Goal: Task Accomplishment & Management: Manage account settings

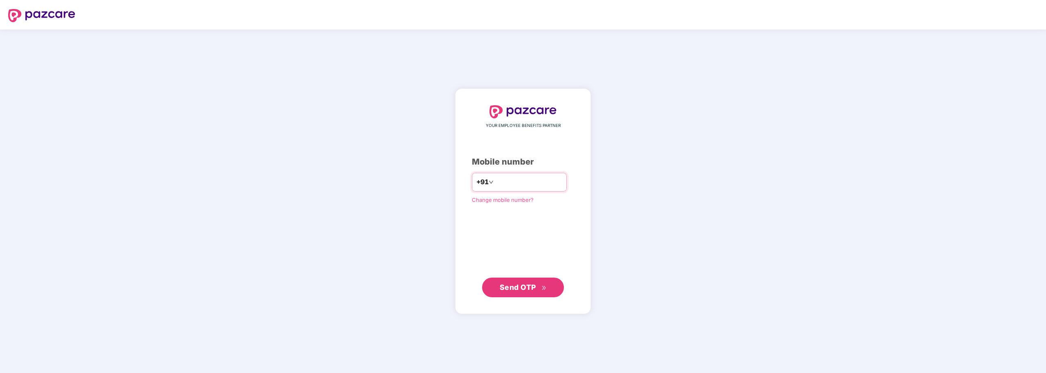
click at [510, 183] on input "number" at bounding box center [528, 181] width 67 height 13
type input "**********"
click at [542, 288] on icon "double-right" at bounding box center [544, 287] width 5 height 5
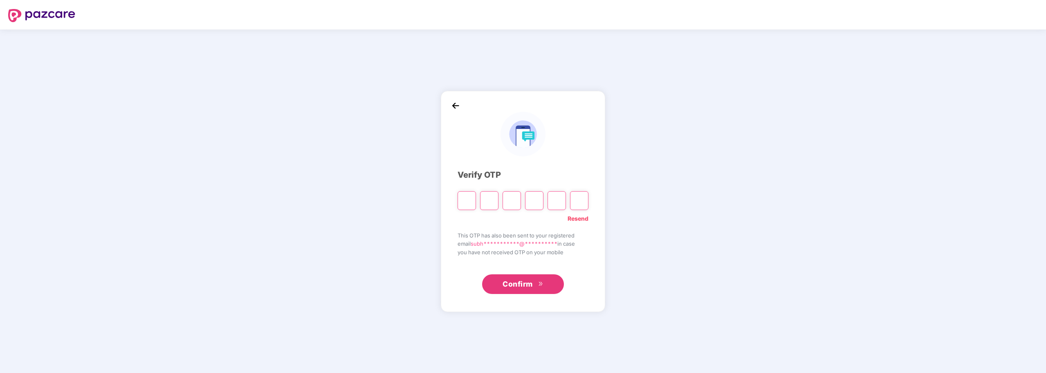
click at [474, 206] on input "Please enter verification code. Digit 1" at bounding box center [467, 200] width 18 height 19
type input "*"
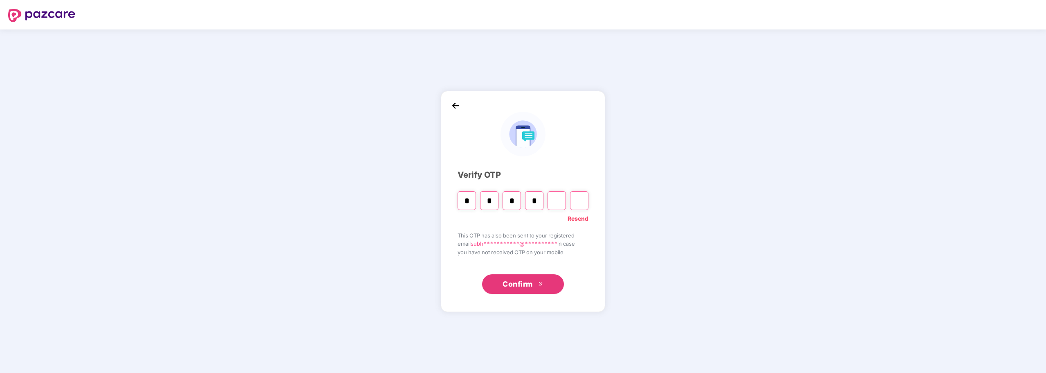
type input "*"
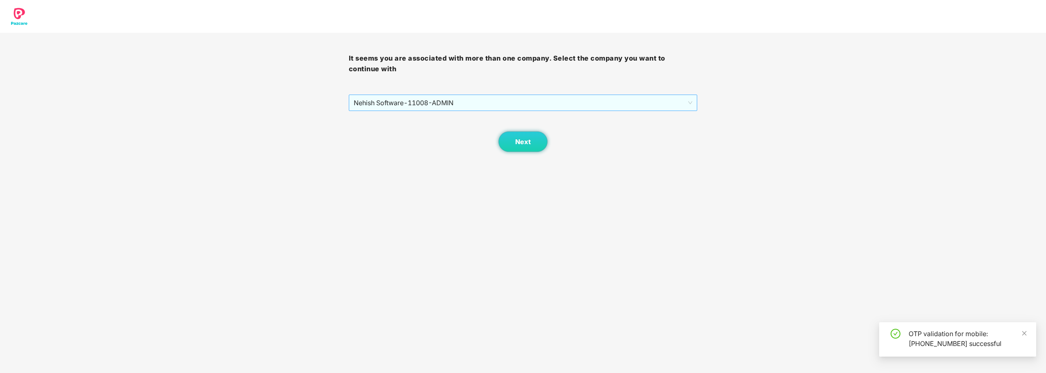
click at [542, 104] on span "Nehish Software - 11008 - ADMIN" at bounding box center [523, 103] width 339 height 16
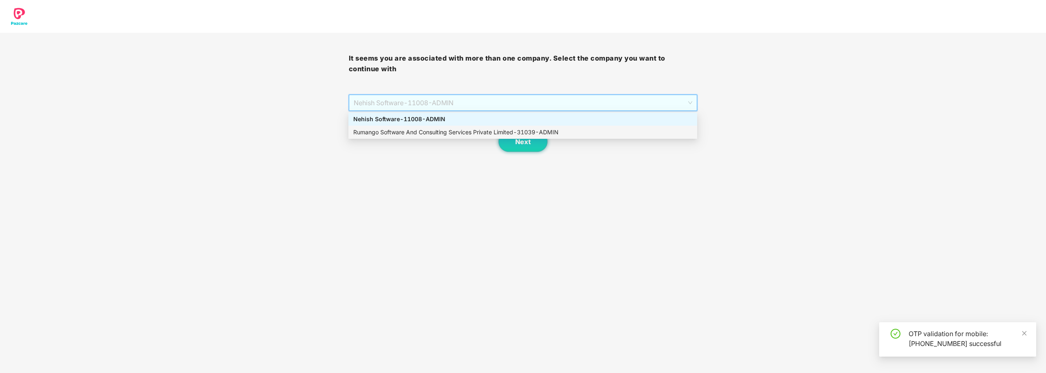
click at [504, 132] on div "Rumango Software And Consulting Services Private Limited - 31039 - ADMIN" at bounding box center [522, 132] width 339 height 9
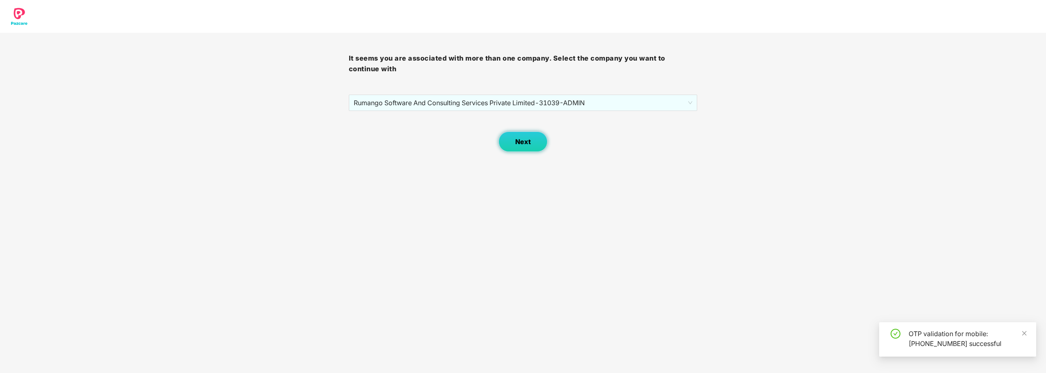
click at [520, 139] on span "Next" at bounding box center [523, 142] width 16 height 8
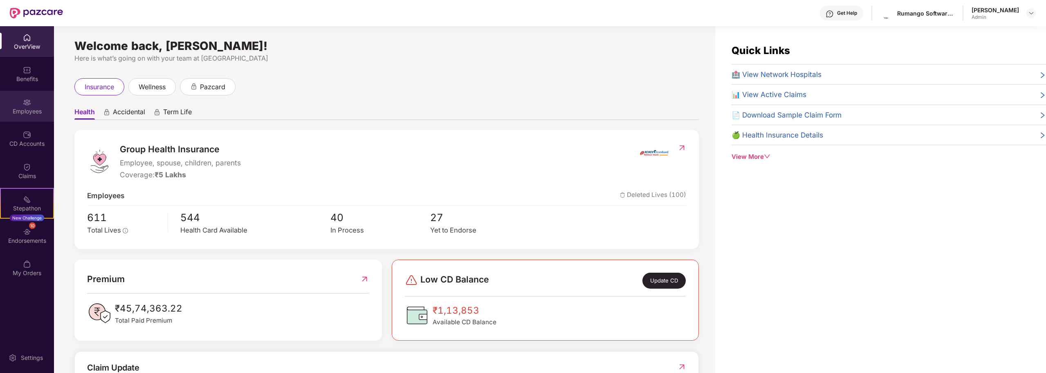
click at [38, 107] on div "Employees" at bounding box center [27, 111] width 54 height 8
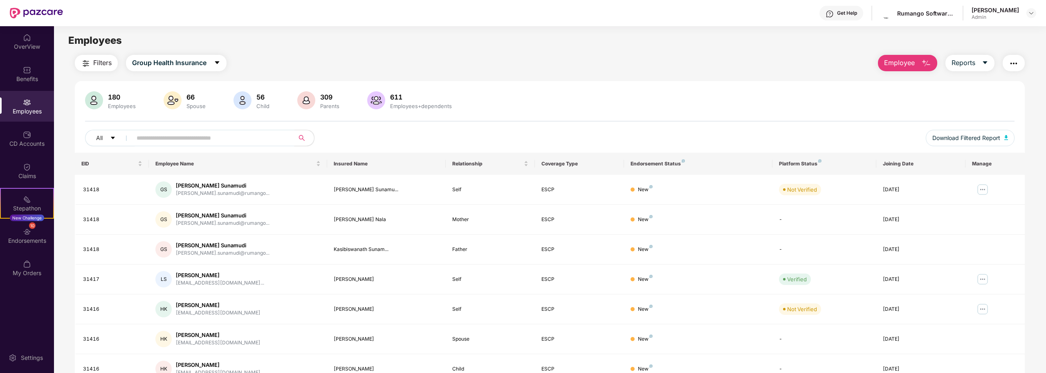
click at [234, 138] on input "text" at bounding box center [210, 138] width 147 height 12
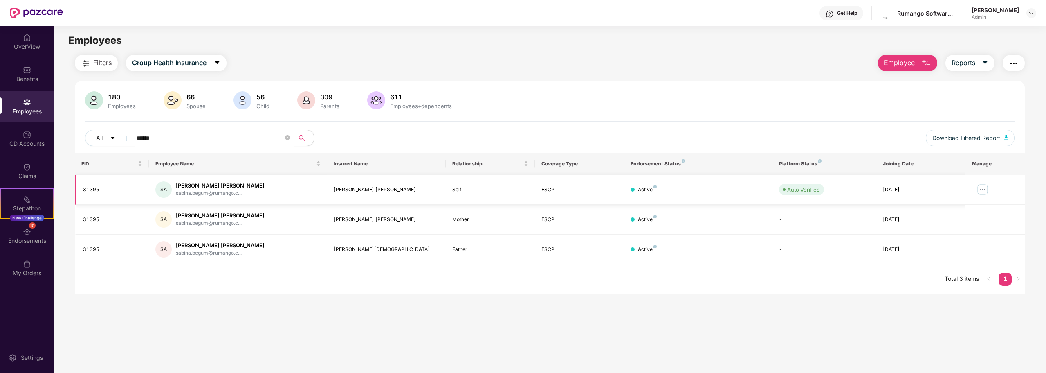
type input "******"
click at [980, 187] on img at bounding box center [982, 189] width 13 height 13
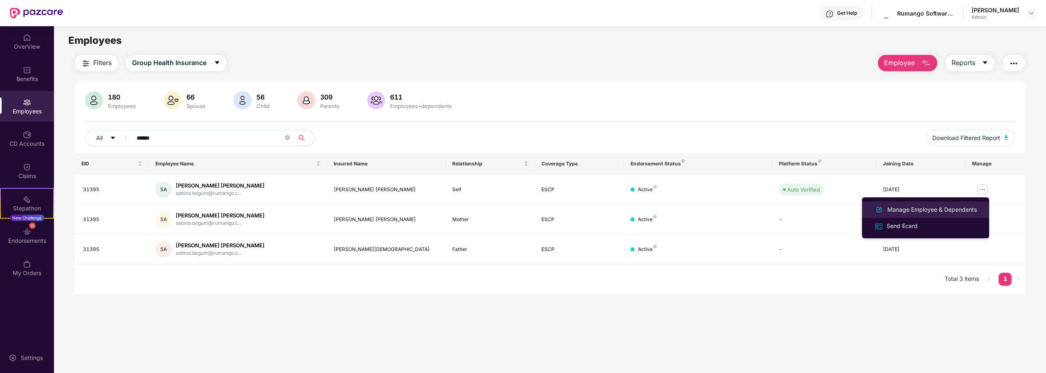
click at [905, 209] on div "Manage Employee & Dependents" at bounding box center [932, 209] width 93 height 9
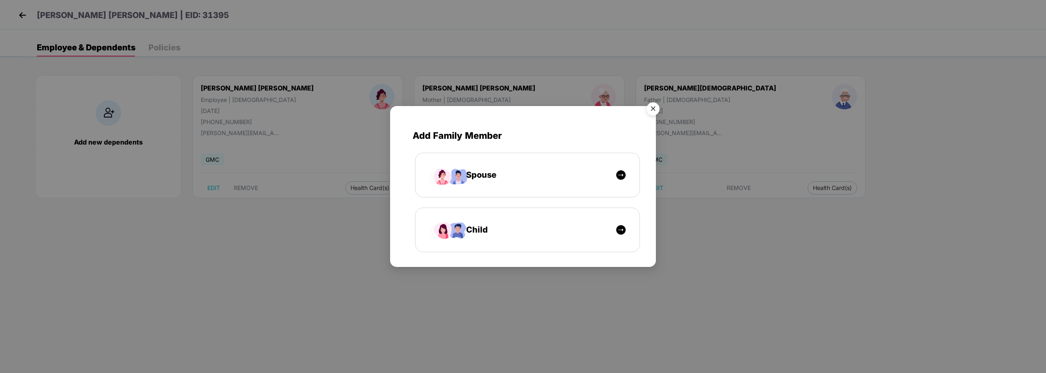
click at [657, 112] on img "Close" at bounding box center [653, 110] width 23 height 23
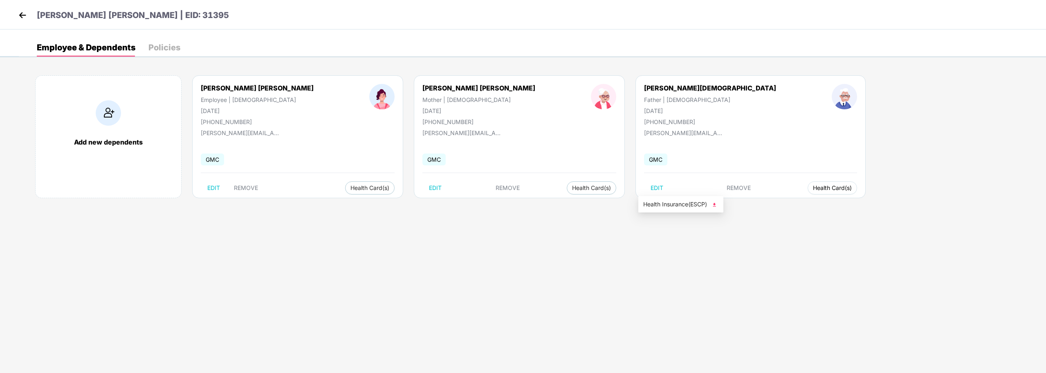
click at [813, 190] on span "Health Card(s)" at bounding box center [832, 188] width 39 height 4
click at [710, 203] on span "Health Insurance(ESCP)" at bounding box center [680, 204] width 75 height 9
click at [572, 190] on span "Health Card(s)" at bounding box center [591, 188] width 39 height 4
click at [537, 209] on li "Health Insurance(ESCP)" at bounding box center [516, 204] width 85 height 13
click at [351, 186] on span "Health Card(s)" at bounding box center [370, 188] width 39 height 4
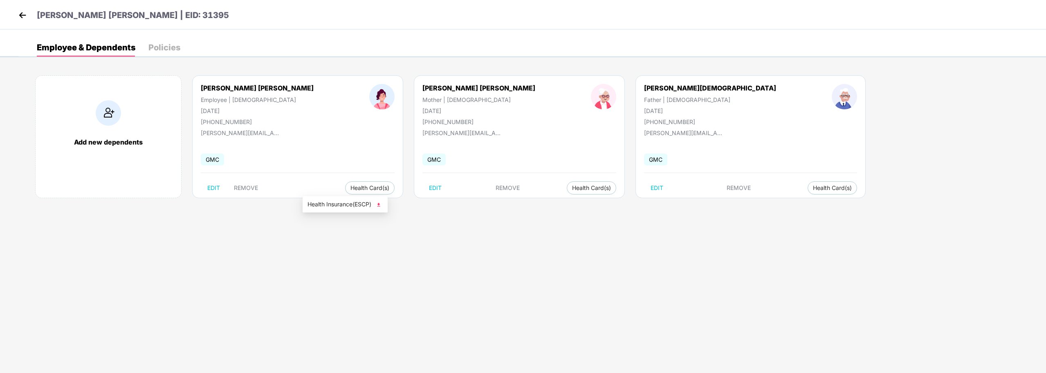
click at [351, 201] on span "Health Insurance(ESCP)" at bounding box center [345, 204] width 75 height 9
